Goal: Task Accomplishment & Management: Manage account settings

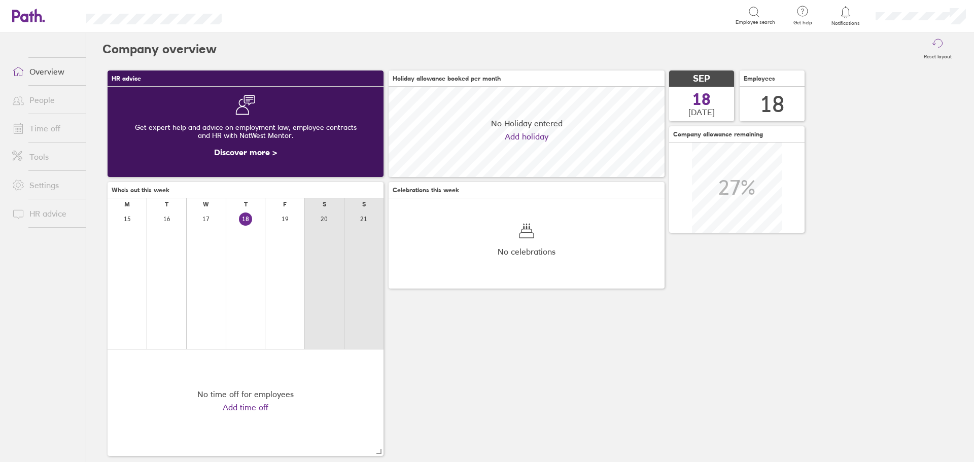
scroll to position [90, 276]
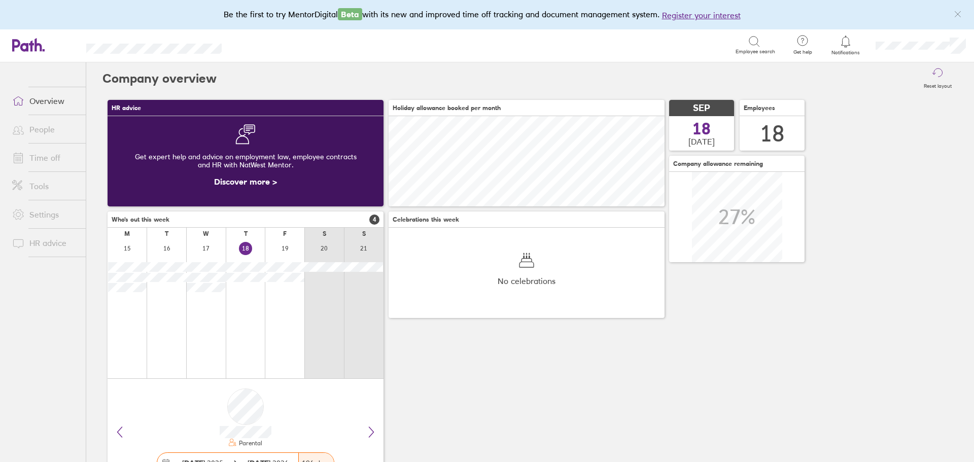
click at [49, 163] on link "Time off" at bounding box center [45, 158] width 82 height 20
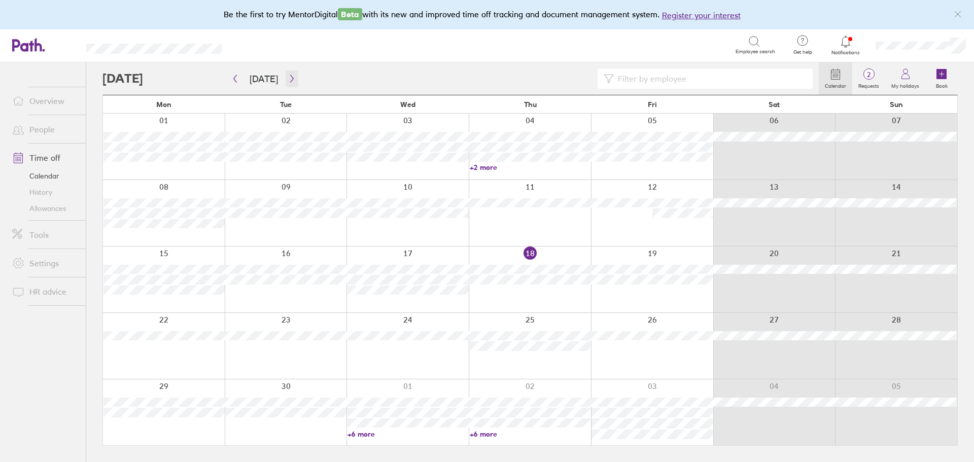
click at [289, 76] on icon "button" at bounding box center [292, 79] width 8 height 8
click at [288, 80] on icon "button" at bounding box center [292, 79] width 8 height 8
